Goal: Transaction & Acquisition: Book appointment/travel/reservation

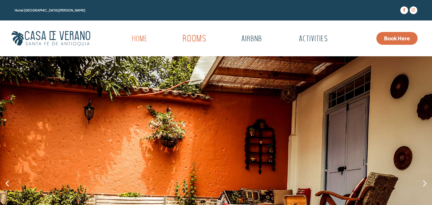
click at [193, 40] on link "Rooms" at bounding box center [194, 39] width 63 height 18
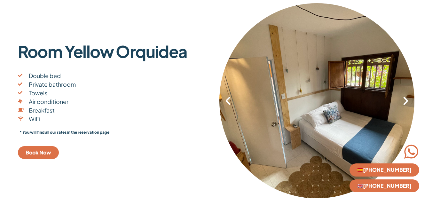
scroll to position [134, 0]
click at [45, 152] on span "Book Now" at bounding box center [39, 152] width 26 height 5
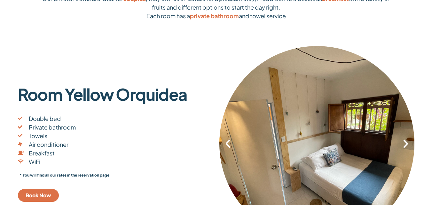
scroll to position [0, 0]
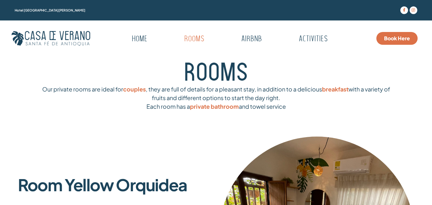
click at [393, 41] on span "Book Here" at bounding box center [397, 38] width 26 height 5
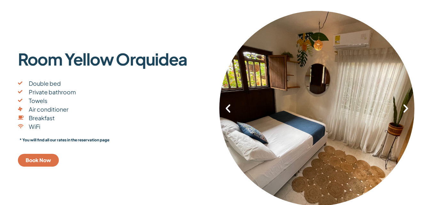
scroll to position [234, 0]
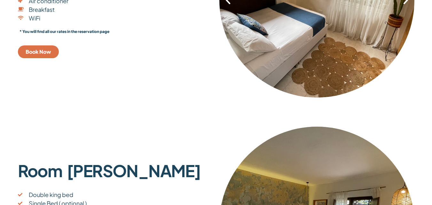
click at [288, 58] on div "2 / 8" at bounding box center [316, -1] width 195 height 195
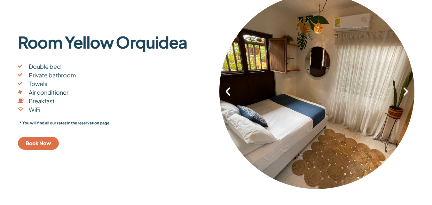
scroll to position [142, 0]
click at [405, 97] on div "2 / 8" at bounding box center [316, 91] width 195 height 195
